Goal: Transaction & Acquisition: Purchase product/service

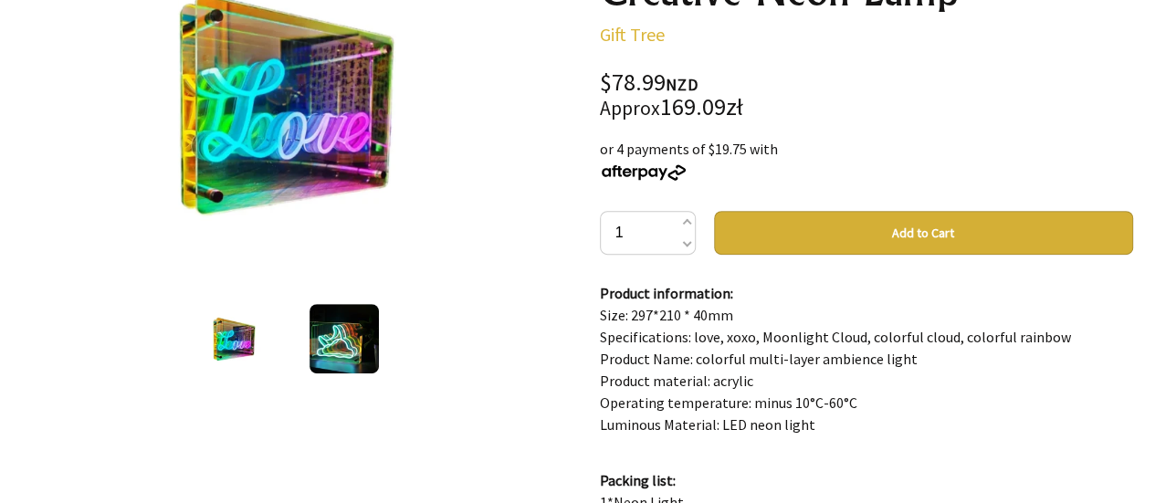
scroll to position [274, 0]
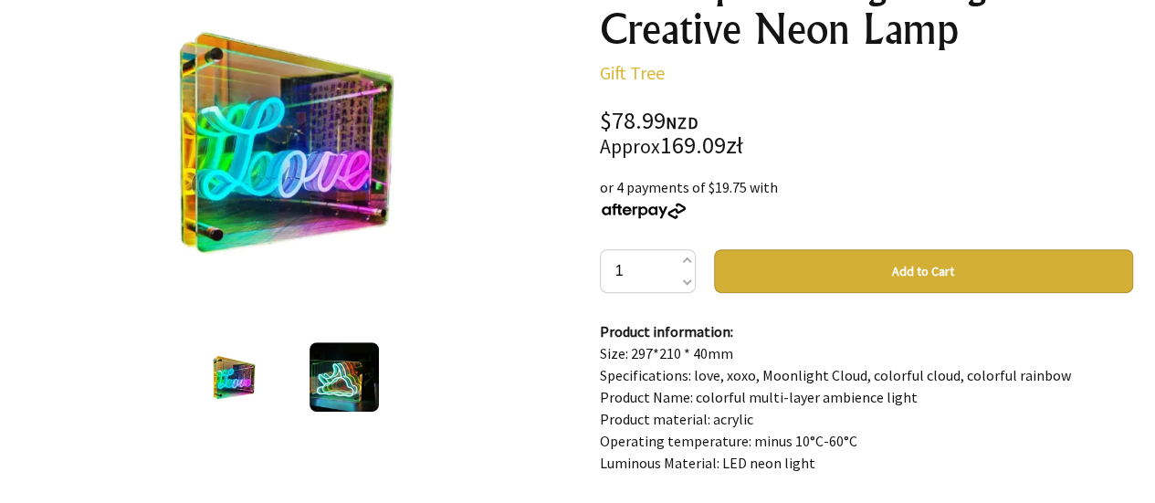
click at [354, 381] on img at bounding box center [344, 376] width 69 height 69
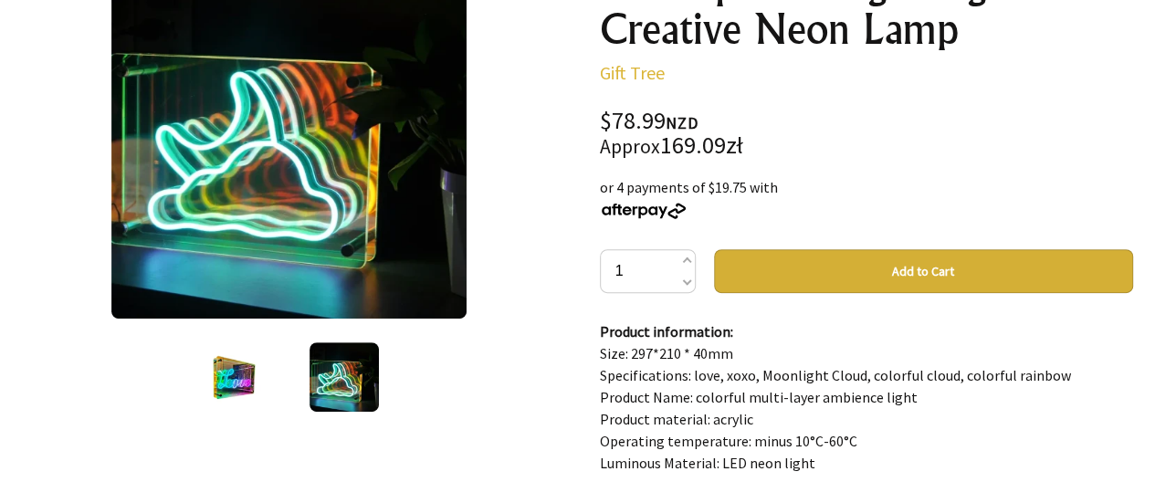
click at [238, 388] on img at bounding box center [234, 376] width 69 height 69
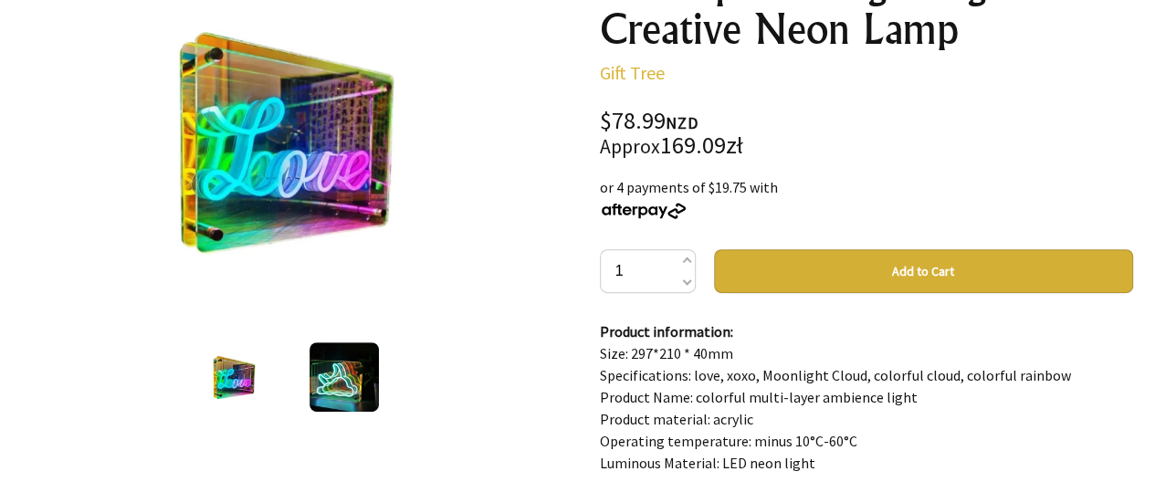
click at [324, 384] on img at bounding box center [344, 376] width 69 height 69
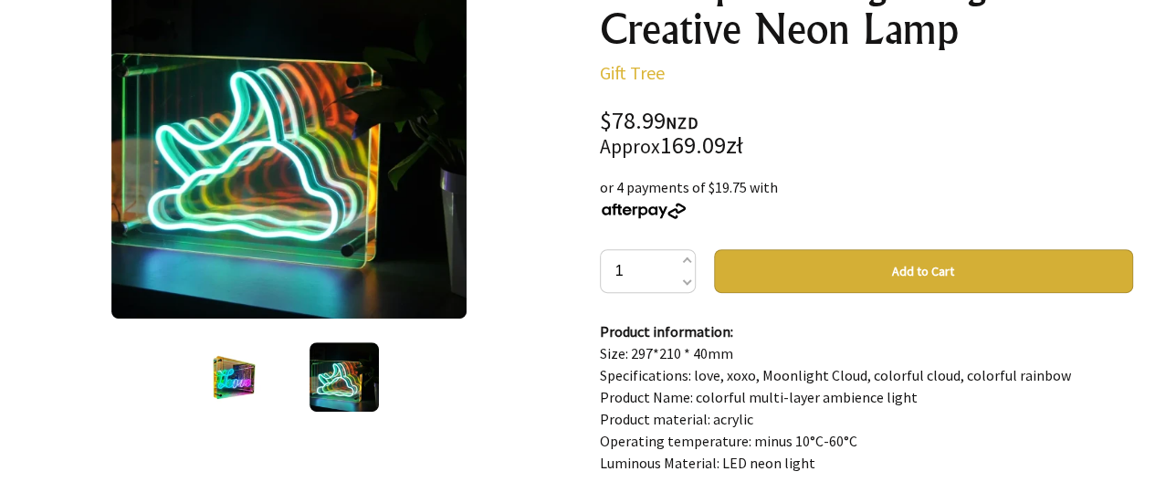
click at [247, 383] on img at bounding box center [234, 376] width 69 height 69
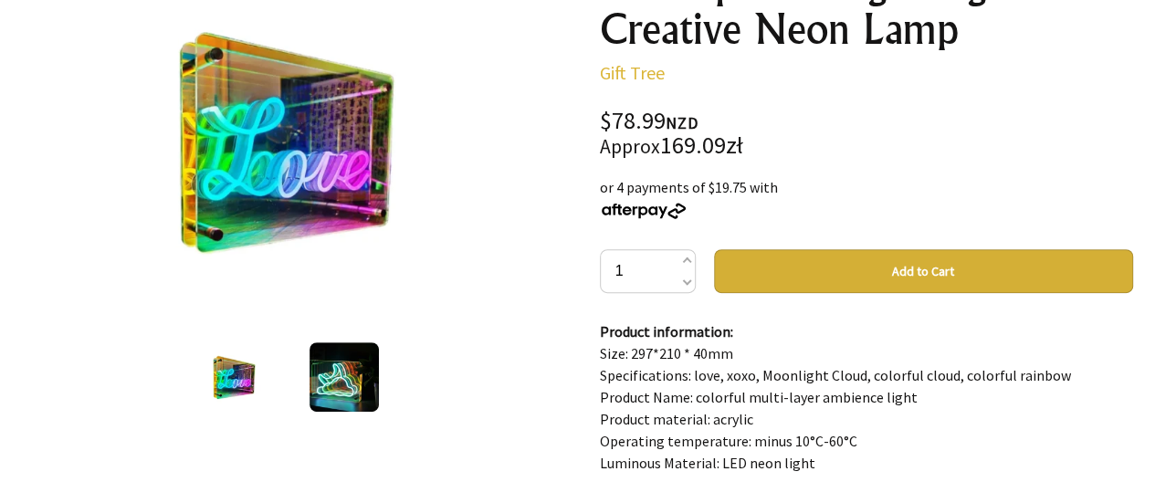
click at [340, 384] on img at bounding box center [344, 376] width 69 height 69
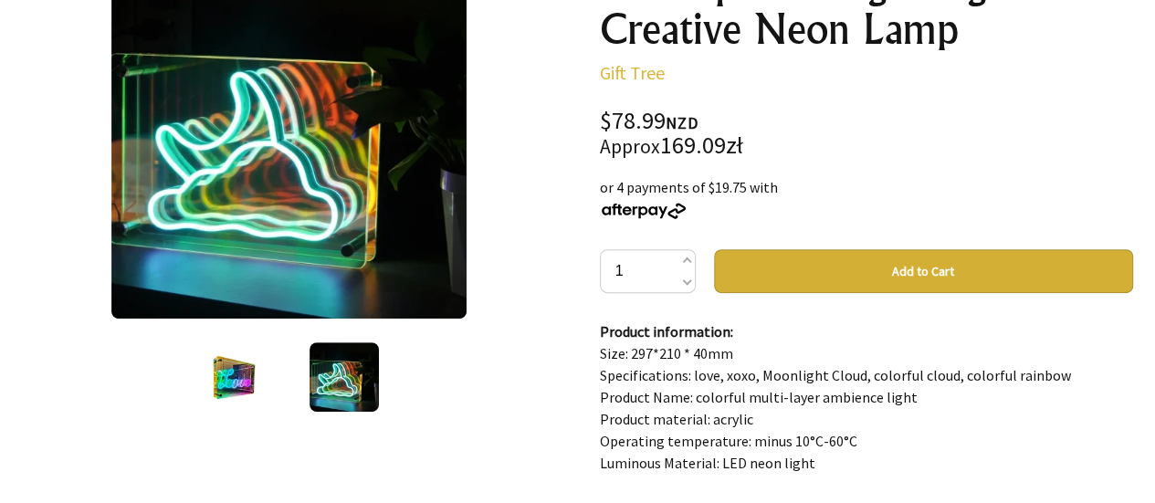
click at [237, 377] on img at bounding box center [234, 376] width 69 height 69
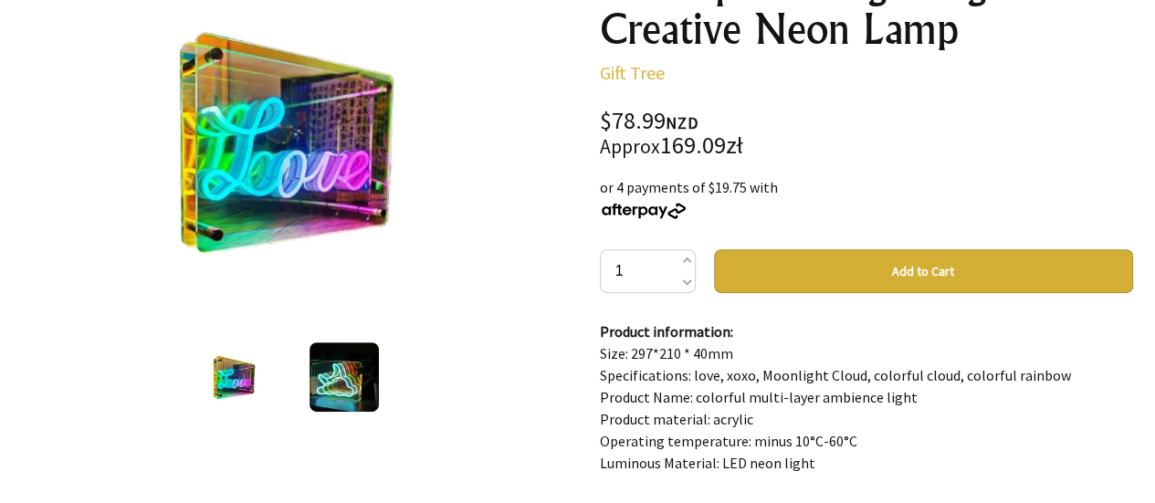
click at [310, 375] on img at bounding box center [344, 376] width 69 height 69
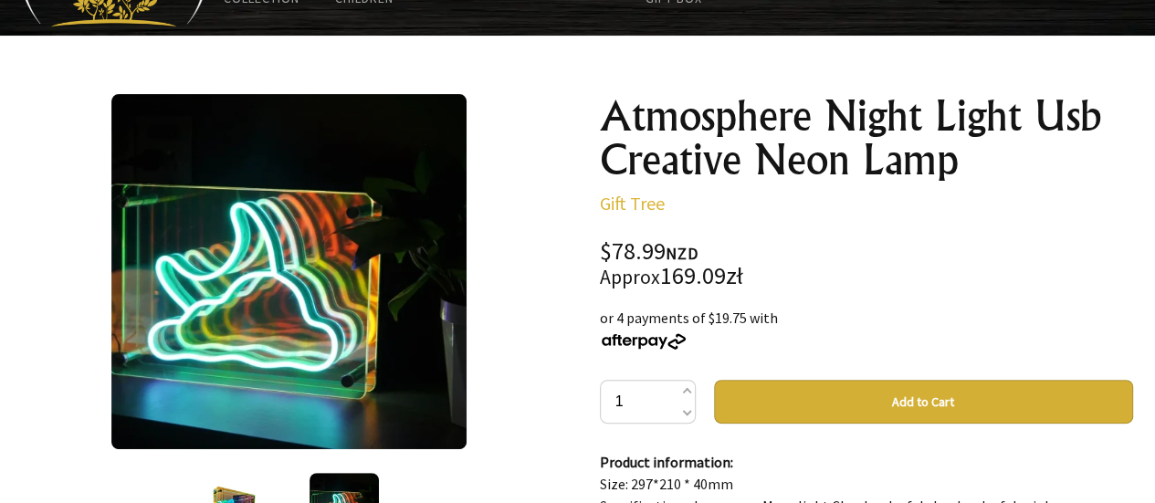
scroll to position [183, 0]
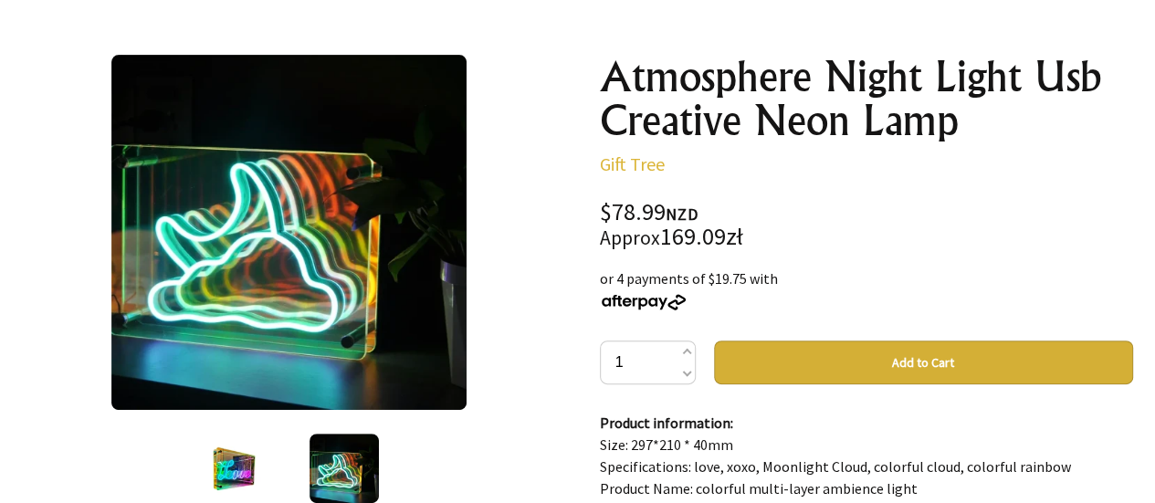
click at [247, 465] on img at bounding box center [234, 468] width 69 height 69
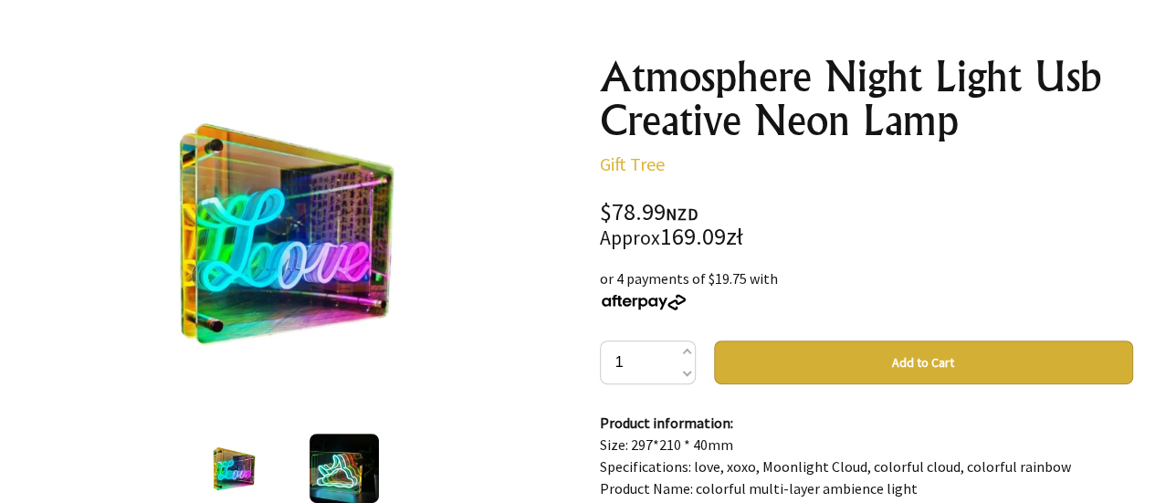
click at [319, 465] on img at bounding box center [344, 468] width 69 height 69
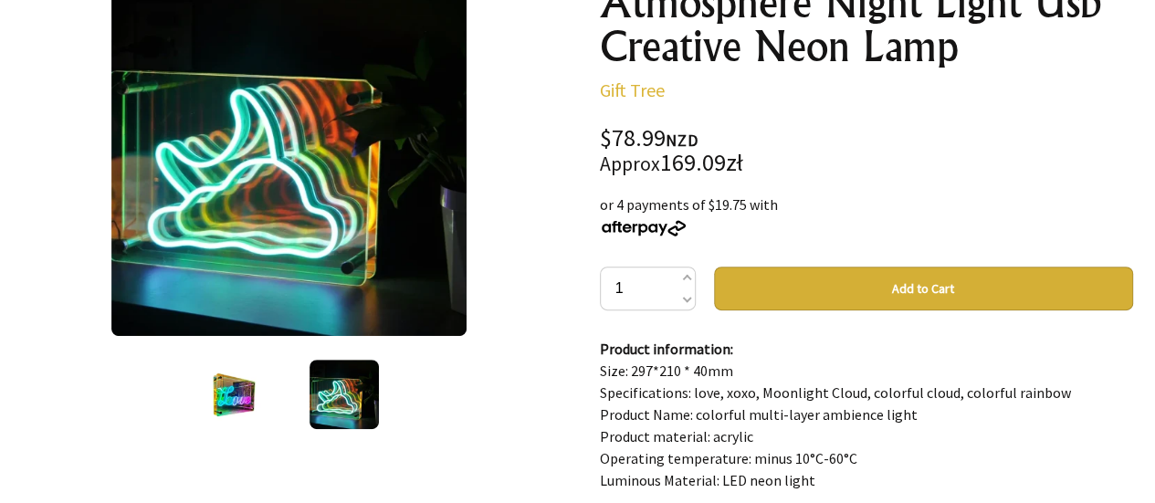
scroll to position [274, 0]
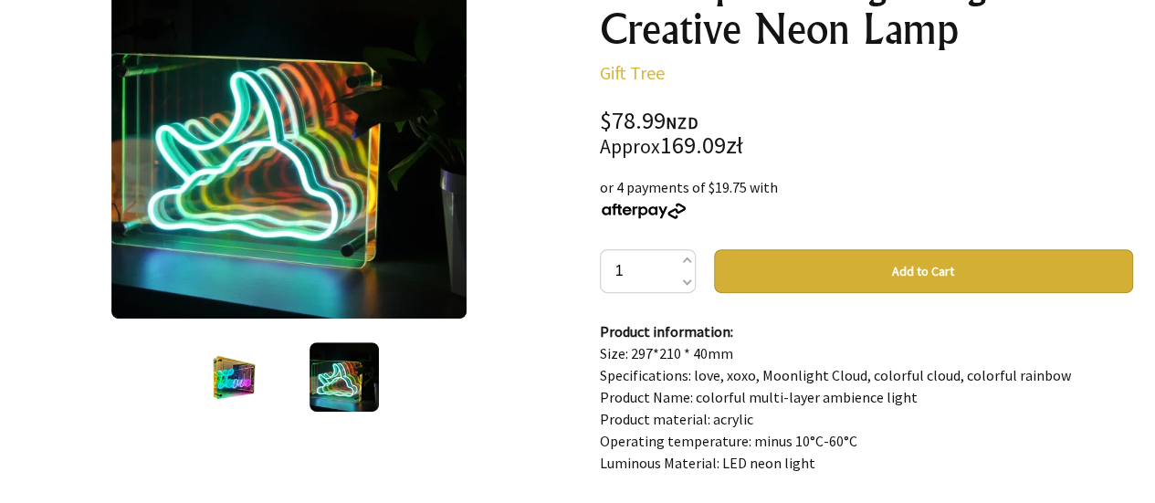
click at [237, 382] on img at bounding box center [234, 376] width 69 height 69
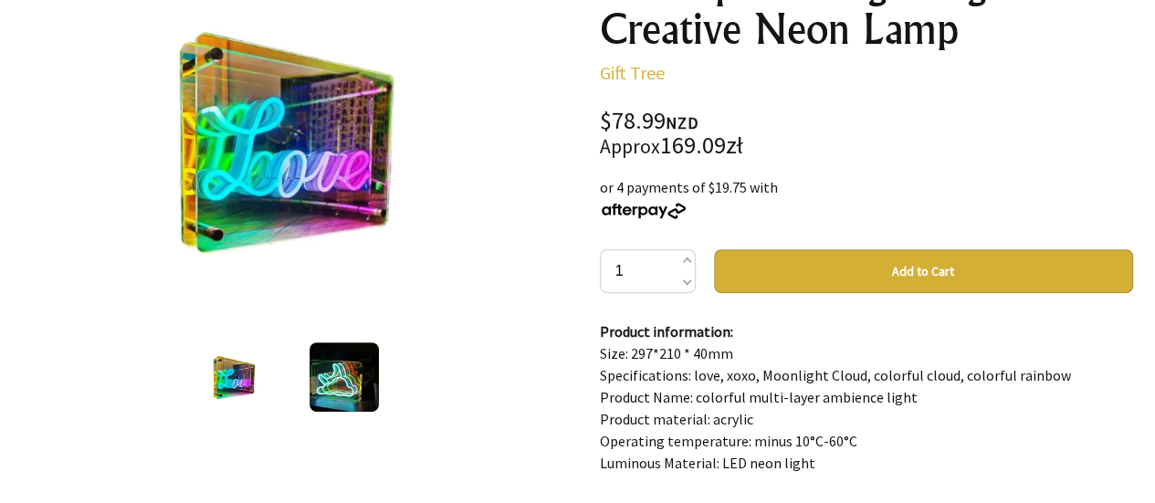
click at [318, 372] on img at bounding box center [344, 376] width 69 height 69
